Goal: Task Accomplishment & Management: Use online tool/utility

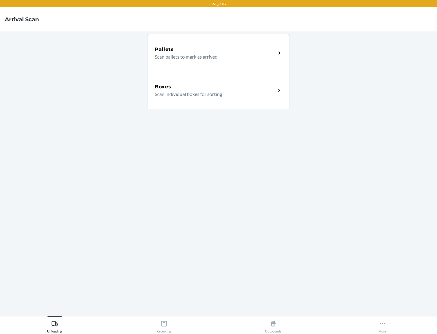
click at [215, 87] on div "Boxes" at bounding box center [215, 86] width 121 height 7
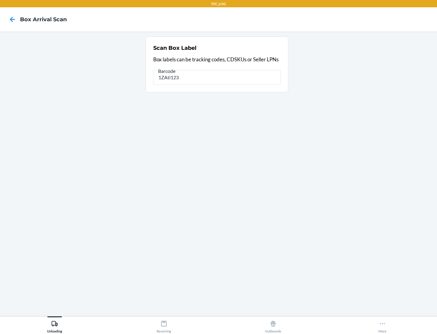
type input "1ZAti123"
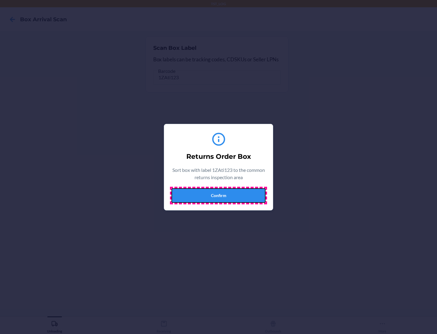
click at [219, 195] on button "Confirm" at bounding box center [219, 195] width 94 height 15
